Goal: Information Seeking & Learning: Learn about a topic

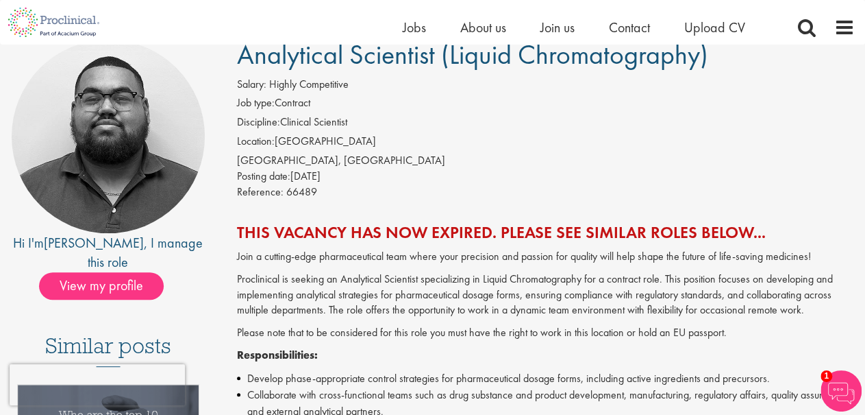
scroll to position [112, 0]
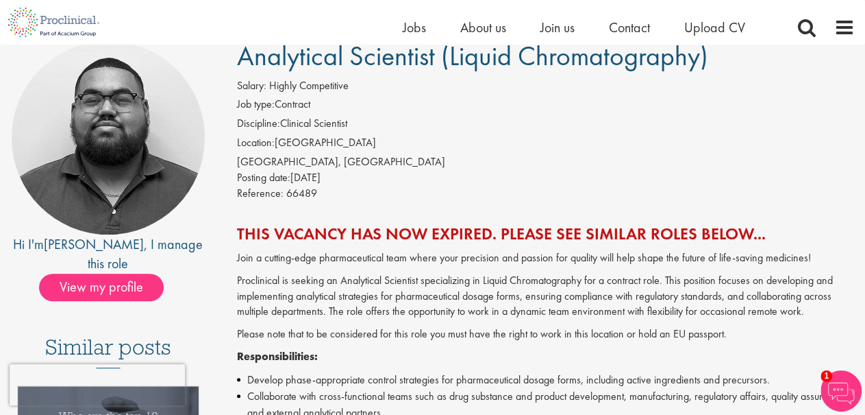
drag, startPoint x: 871, startPoint y: 51, endPoint x: 841, endPoint y: 79, distance: 40.7
click at [841, 79] on div "Salary: Highly Competitive" at bounding box center [546, 87] width 618 height 19
drag, startPoint x: 841, startPoint y: 79, endPoint x: 837, endPoint y: 149, distance: 70.0
click at [837, 149] on div "Salary: Highly Competitive Job type: Contract Discipline: Clinical Scientist Lo…" at bounding box center [546, 141] width 639 height 127
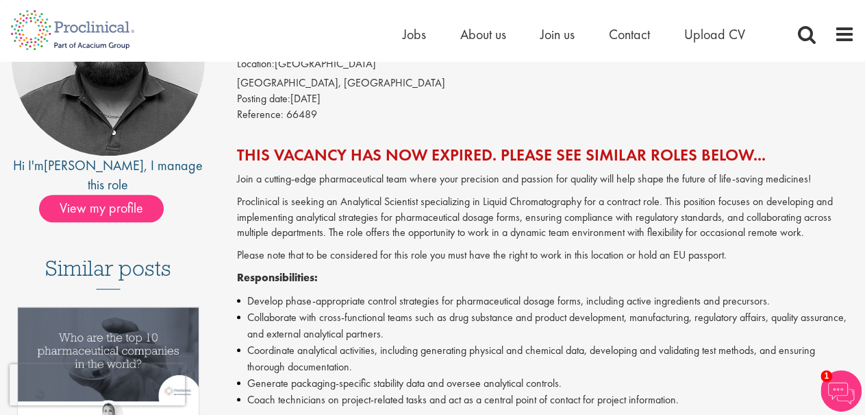
scroll to position [0, 0]
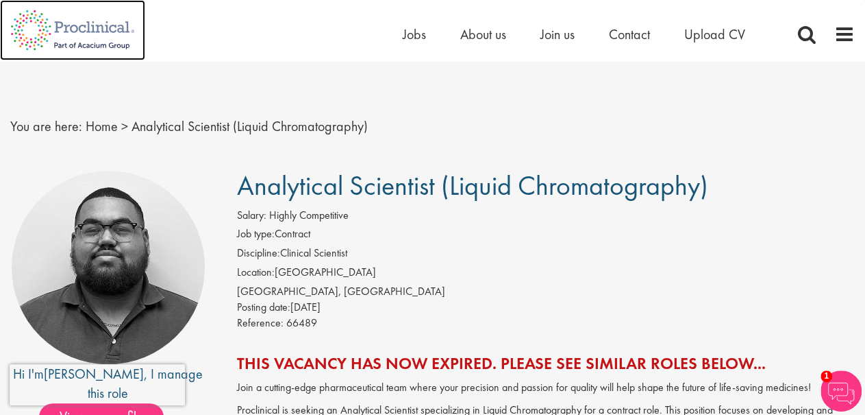
click at [108, 31] on img at bounding box center [72, 30] width 145 height 60
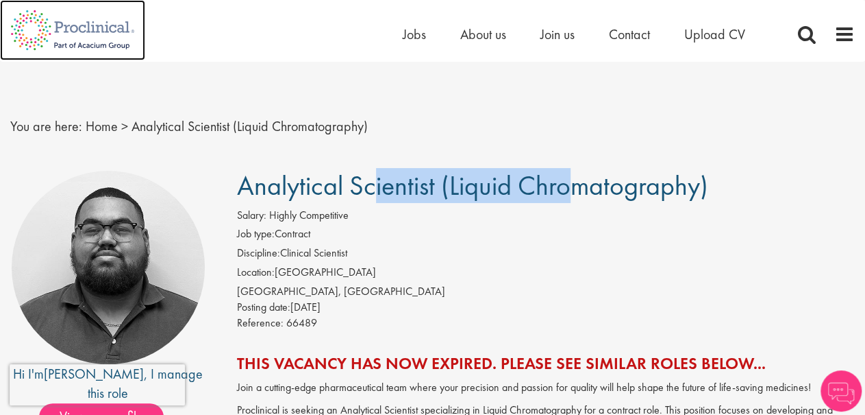
click at [47, 10] on img at bounding box center [72, 30] width 145 height 60
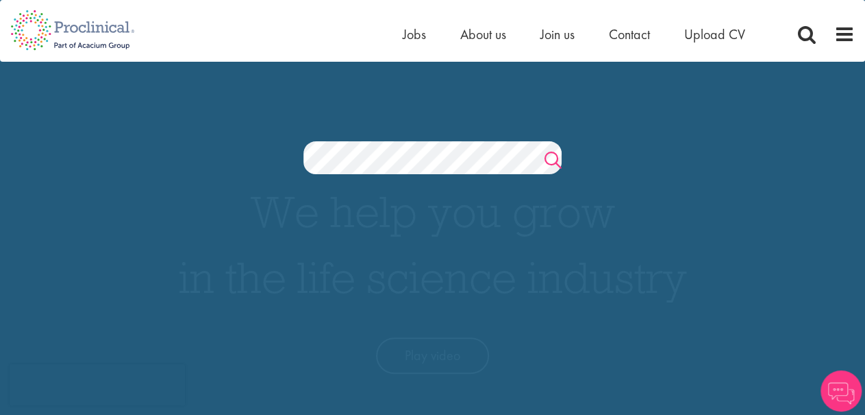
click at [558, 153] on link "Search" at bounding box center [553, 161] width 17 height 27
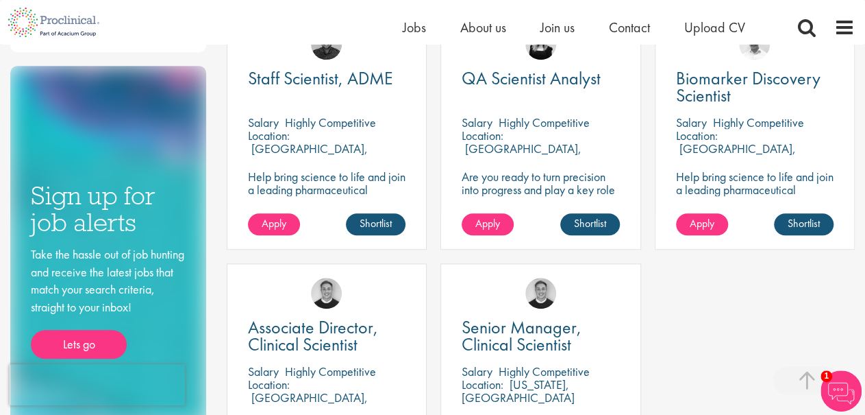
scroll to position [192, 0]
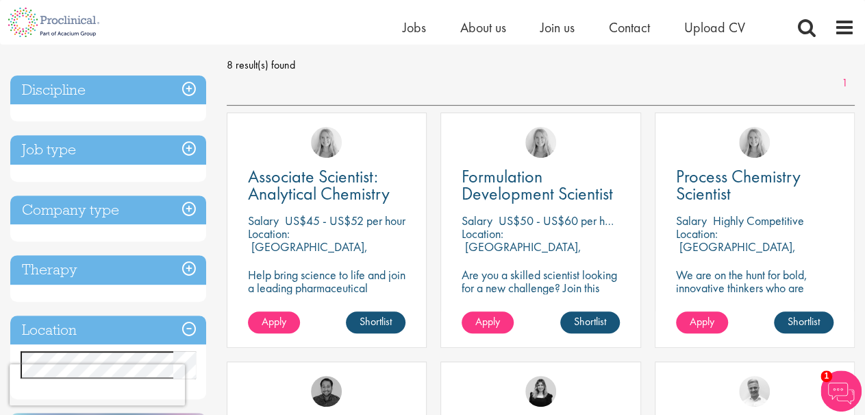
click at [195, 332] on h3 "Location" at bounding box center [108, 329] width 196 height 29
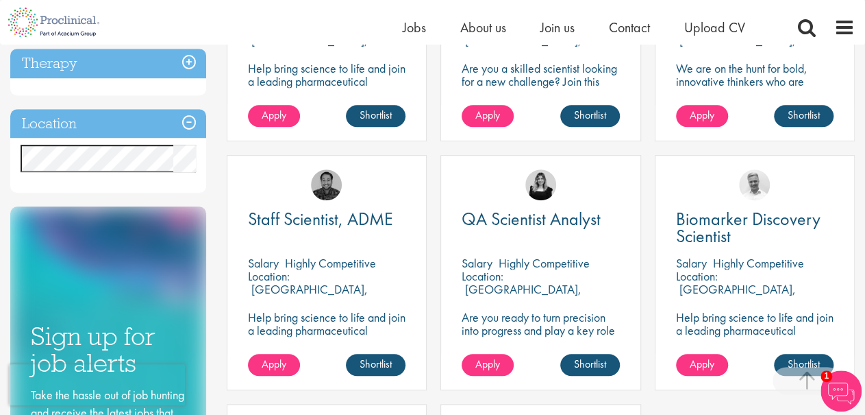
scroll to position [400, 0]
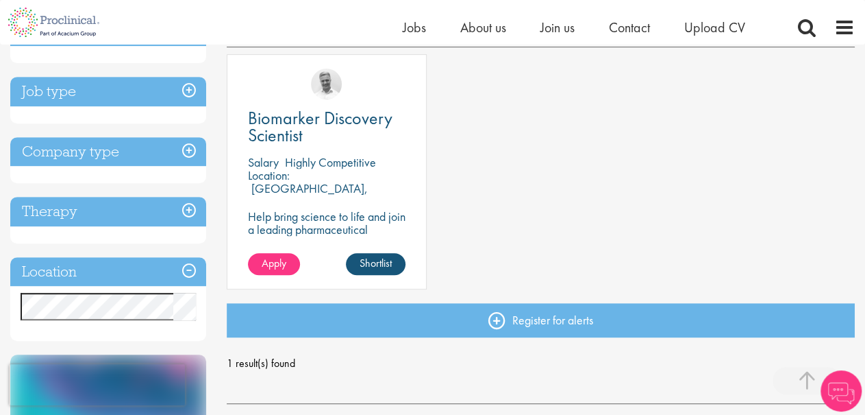
scroll to position [251, 0]
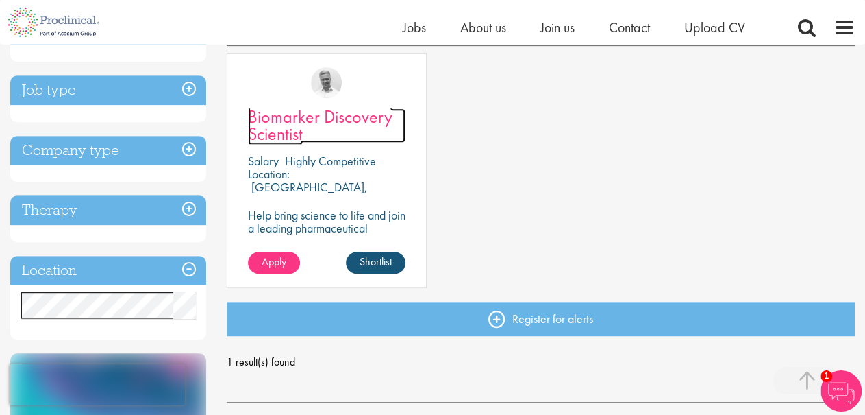
click at [356, 125] on span "Biomarker Discovery Scientist" at bounding box center [320, 125] width 145 height 40
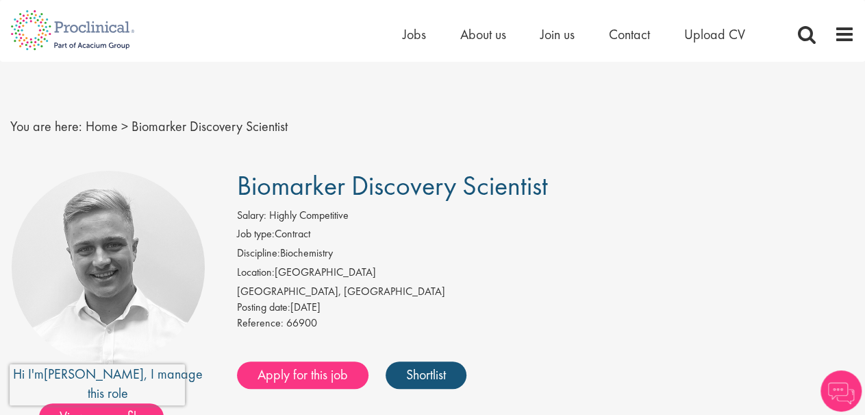
click at [554, 232] on li "Job type: Contract" at bounding box center [546, 235] width 618 height 19
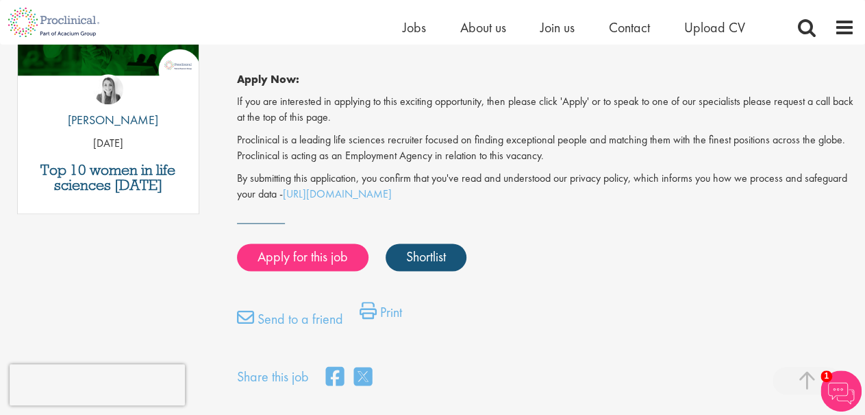
scroll to position [891, 0]
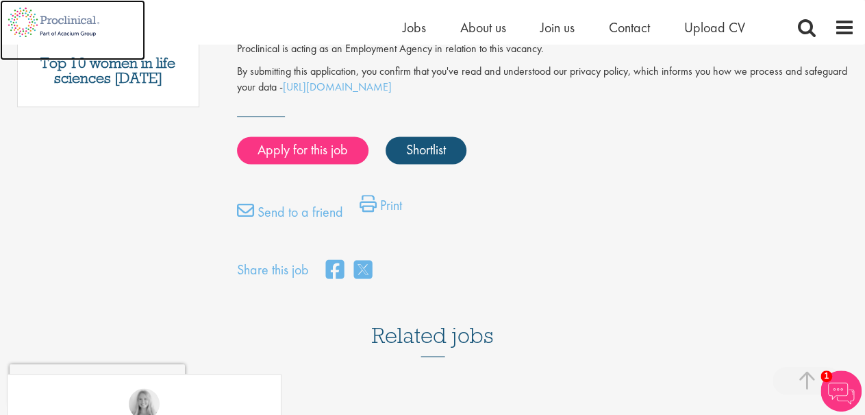
click at [10, 0] on img at bounding box center [54, 22] width 108 height 45
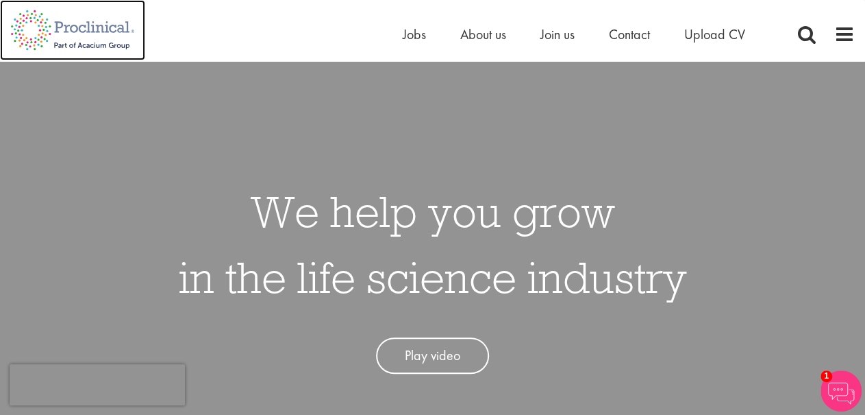
click at [61, 35] on img at bounding box center [72, 30] width 145 height 60
click at [811, 33] on span at bounding box center [807, 34] width 21 height 21
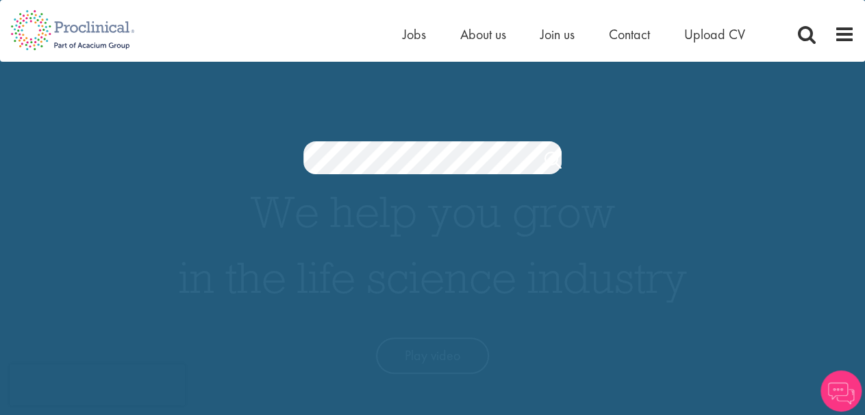
click at [566, 155] on section "Jobs Search" at bounding box center [432, 157] width 865 height 33
click at [552, 158] on link "Search" at bounding box center [553, 161] width 17 height 27
